Goal: Task Accomplishment & Management: Complete application form

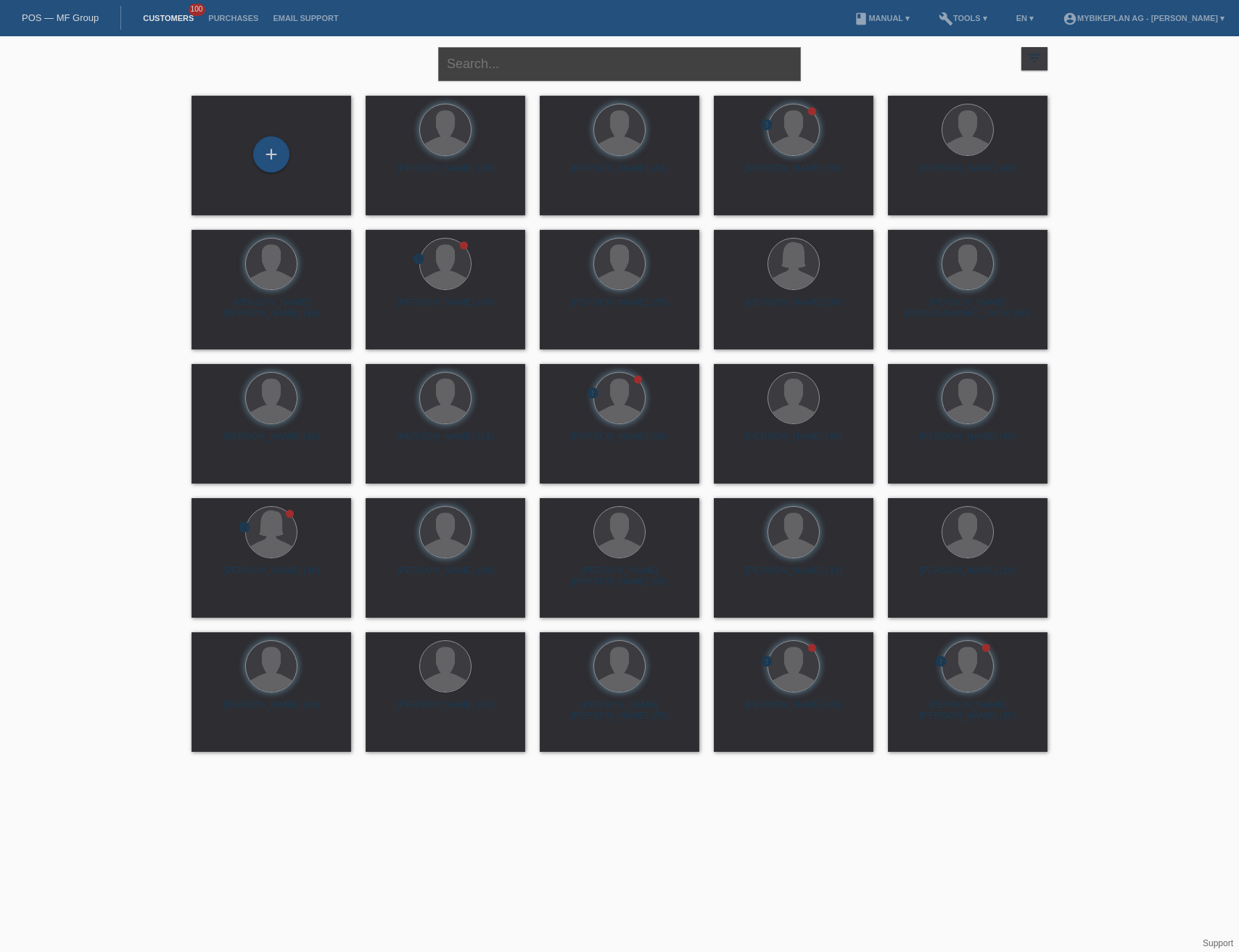
click at [494, 61] on input "text" at bounding box center [619, 64] width 363 height 34
paste input "[PERSON_NAME]"
type input "[PERSON_NAME]"
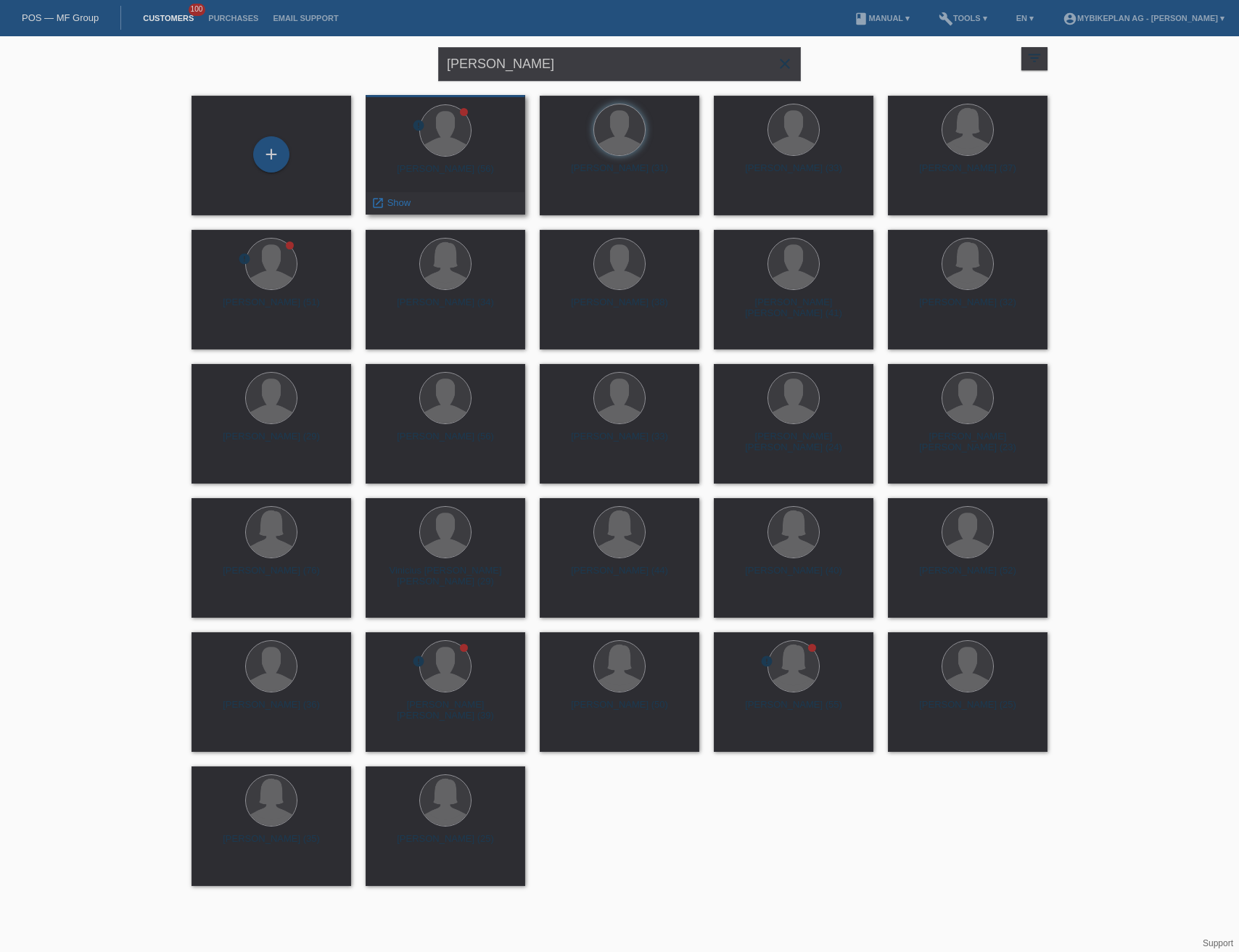
click at [459, 170] on div "Gabriel Medina Reygadas (56)" at bounding box center [445, 174] width 136 height 23
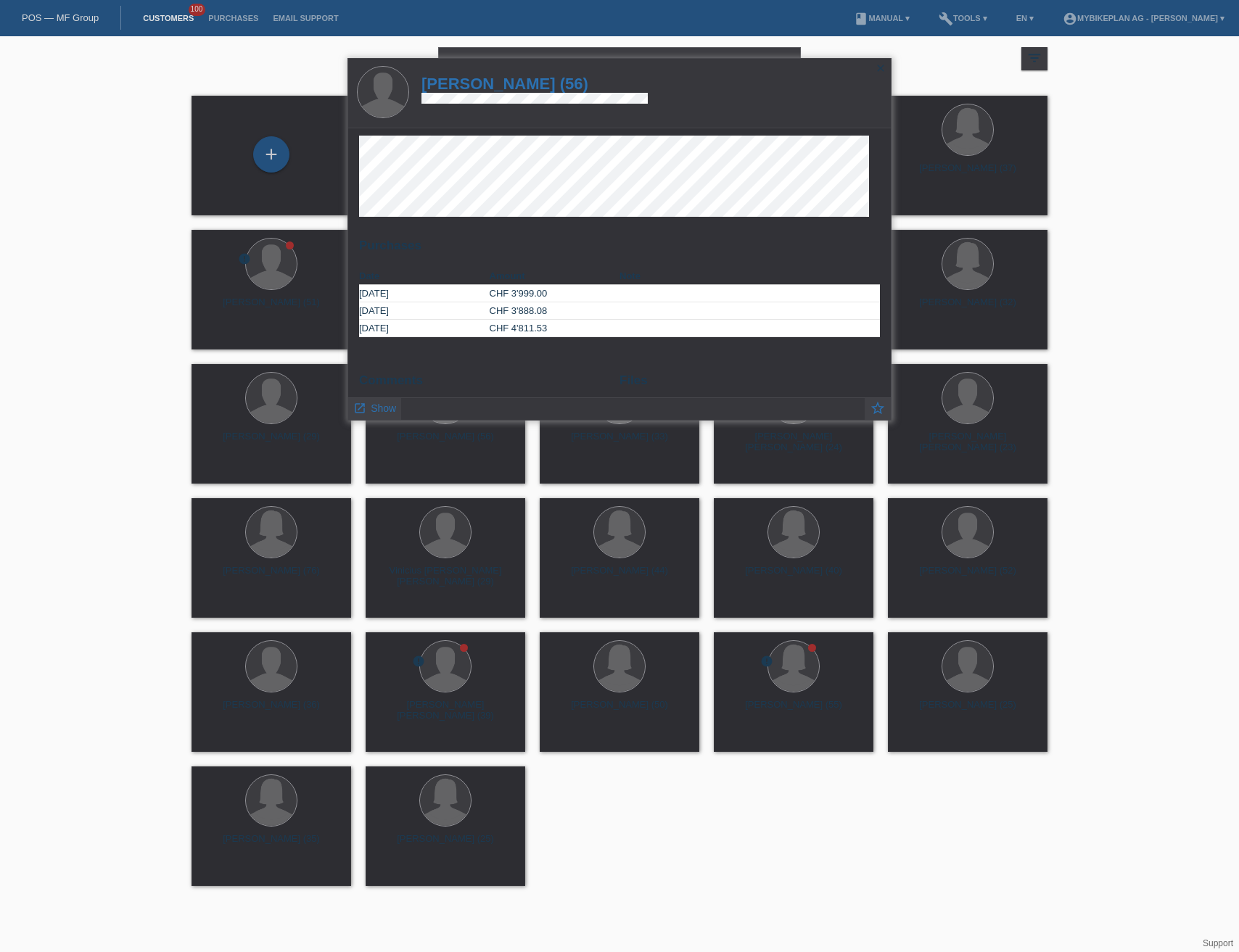
click at [524, 81] on h1 "Gabriel Medina Reygadas (56)" at bounding box center [534, 84] width 226 height 18
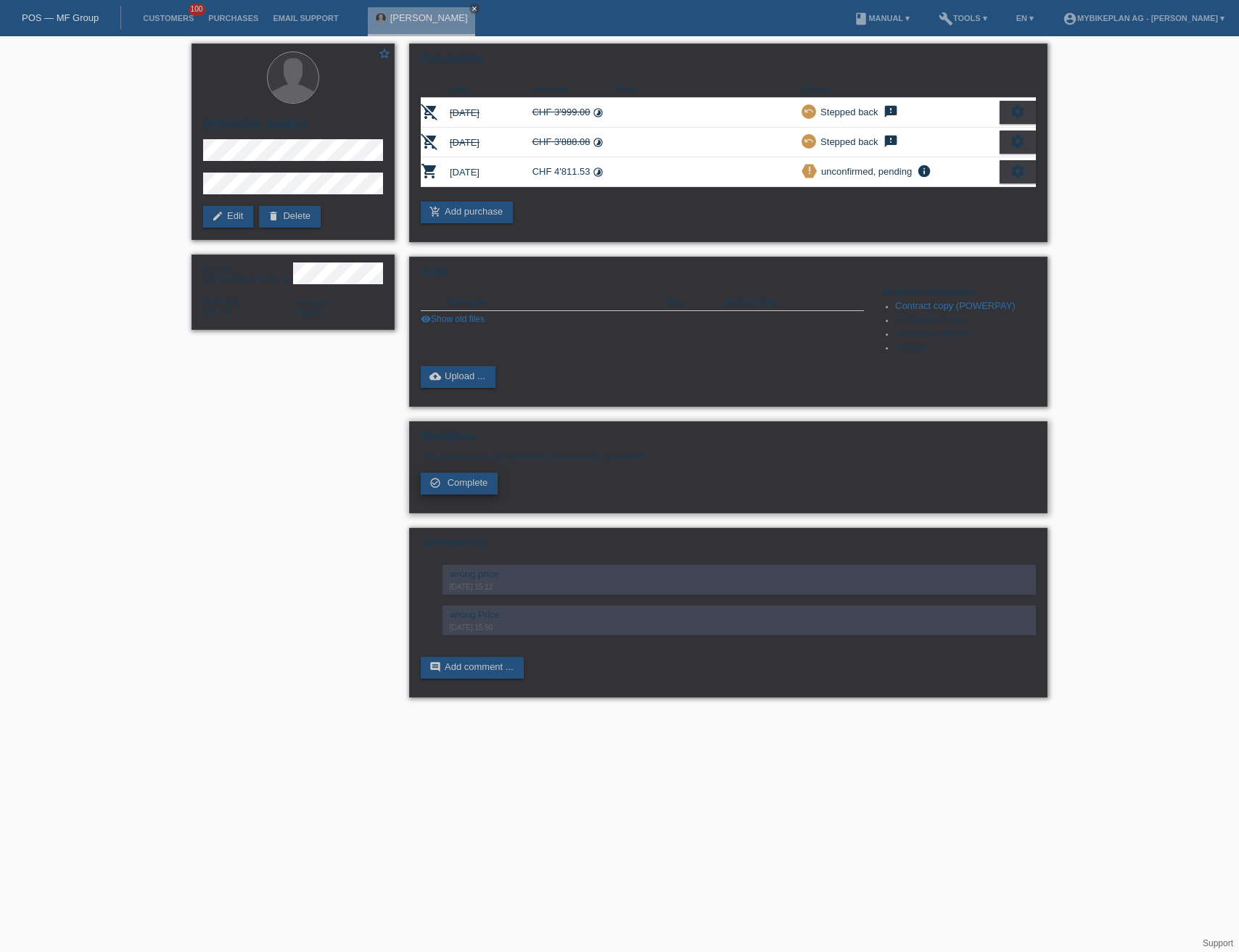
click at [465, 484] on span "Complete" at bounding box center [468, 482] width 41 height 11
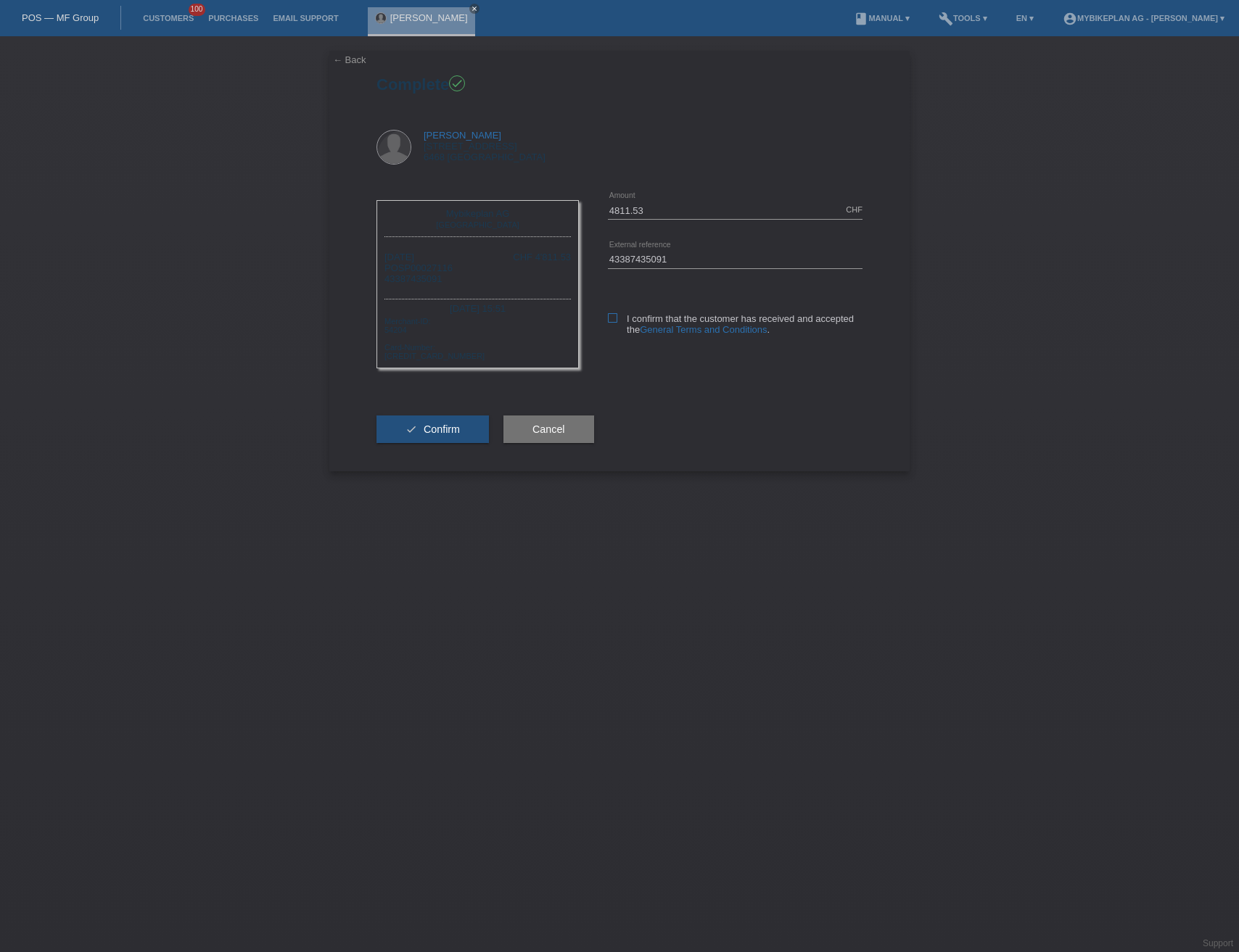
click at [613, 317] on icon at bounding box center [612, 317] width 9 height 9
click at [613, 317] on input "I confirm that the customer has received and accepted the General Terms and Con…" at bounding box center [612, 317] width 9 height 9
checkbox input "true"
click at [412, 423] on button "check Confirm" at bounding box center [432, 429] width 112 height 27
